Goal: Transaction & Acquisition: Purchase product/service

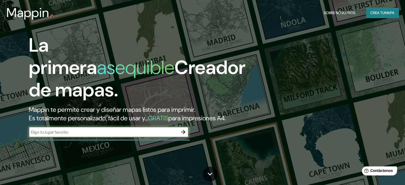
click at [102, 135] on input "text" at bounding box center [103, 132] width 149 height 6
type input "sogamoso"
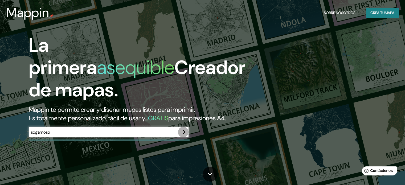
click at [185, 135] on icon "button" at bounding box center [183, 132] width 6 height 6
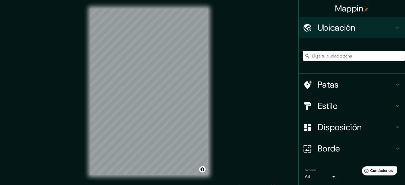
click at [330, 56] on input "Elige tu ciudad o zona" at bounding box center [354, 56] width 102 height 10
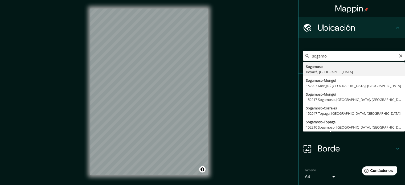
type input "Sogamoso, Boyacá, [GEOGRAPHIC_DATA]"
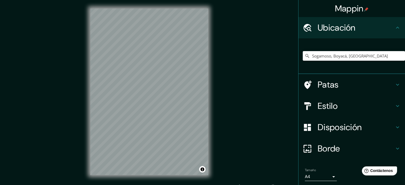
click at [324, 177] on body "Mappin Ubicación Sogamoso, [GEOGRAPHIC_DATA], [GEOGRAPHIC_DATA] Patas Estilo Di…" at bounding box center [202, 92] width 405 height 185
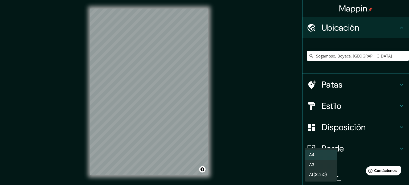
click at [315, 163] on li "A3" at bounding box center [321, 165] width 32 height 10
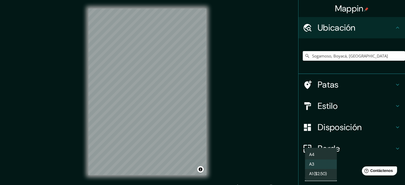
click at [318, 175] on body "Mappin Ubicación Sogamoso, [GEOGRAPHIC_DATA], [GEOGRAPHIC_DATA] Patas Estilo Di…" at bounding box center [202, 92] width 405 height 185
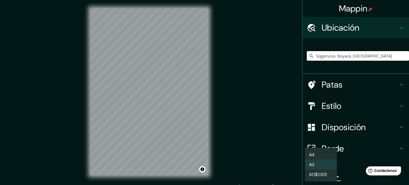
click at [322, 156] on li "A4" at bounding box center [321, 155] width 32 height 10
type input "single"
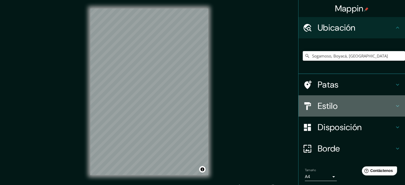
click at [328, 103] on font "Estilo" at bounding box center [328, 105] width 20 height 11
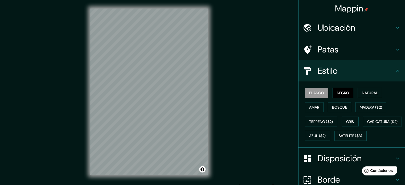
click at [338, 91] on font "Negro" at bounding box center [343, 93] width 13 height 5
click at [364, 91] on font "Natural" at bounding box center [370, 93] width 16 height 5
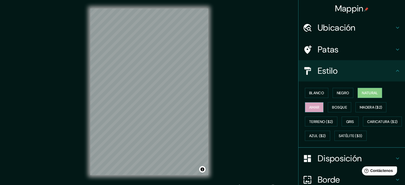
click at [316, 106] on font "Amar" at bounding box center [314, 107] width 10 height 5
click at [332, 108] on font "Bosque" at bounding box center [339, 107] width 15 height 5
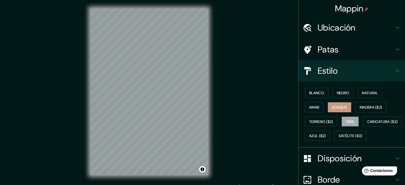
click at [346, 122] on font "Gris" at bounding box center [350, 121] width 8 height 5
click at [318, 91] on font "Blanco" at bounding box center [316, 93] width 15 height 5
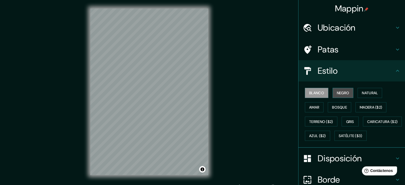
click at [339, 90] on font "Negro" at bounding box center [343, 92] width 13 height 7
click at [213, 118] on div "© Mapbox © OpenStreetMap Improve this map" at bounding box center [149, 92] width 135 height 184
click at [178, 110] on div "© Mapbox © OpenStreetMap Improve this map" at bounding box center [149, 92] width 135 height 184
